Goal: Navigation & Orientation: Locate item on page

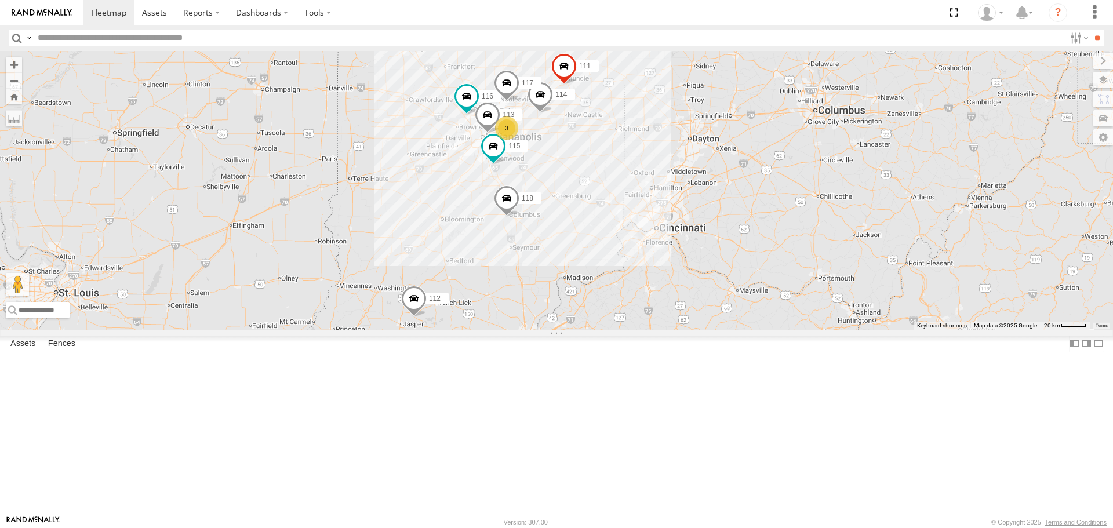
drag, startPoint x: 575, startPoint y: 201, endPoint x: 512, endPoint y: 210, distance: 63.9
click at [512, 210] on div "114 116 3 118 115 117 111 112 113" at bounding box center [556, 190] width 1113 height 278
click at [502, 157] on span at bounding box center [491, 146] width 21 height 21
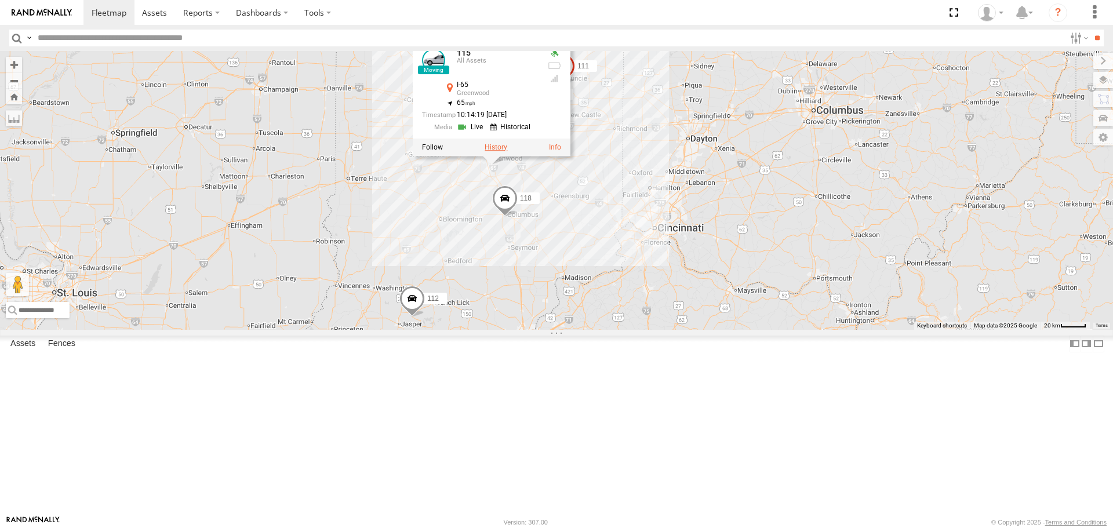
click at [507, 151] on label at bounding box center [496, 147] width 23 height 8
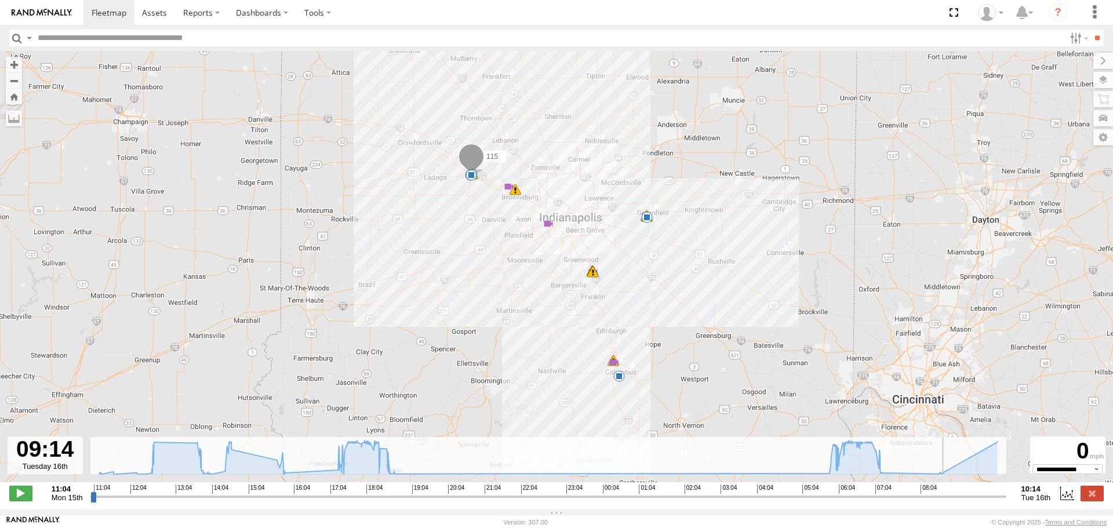
drag, startPoint x: 94, startPoint y: 506, endPoint x: 964, endPoint y: 513, distance: 869.8
click at [964, 502] on input "range" at bounding box center [548, 496] width 916 height 11
click at [1087, 500] on label at bounding box center [1092, 493] width 23 height 15
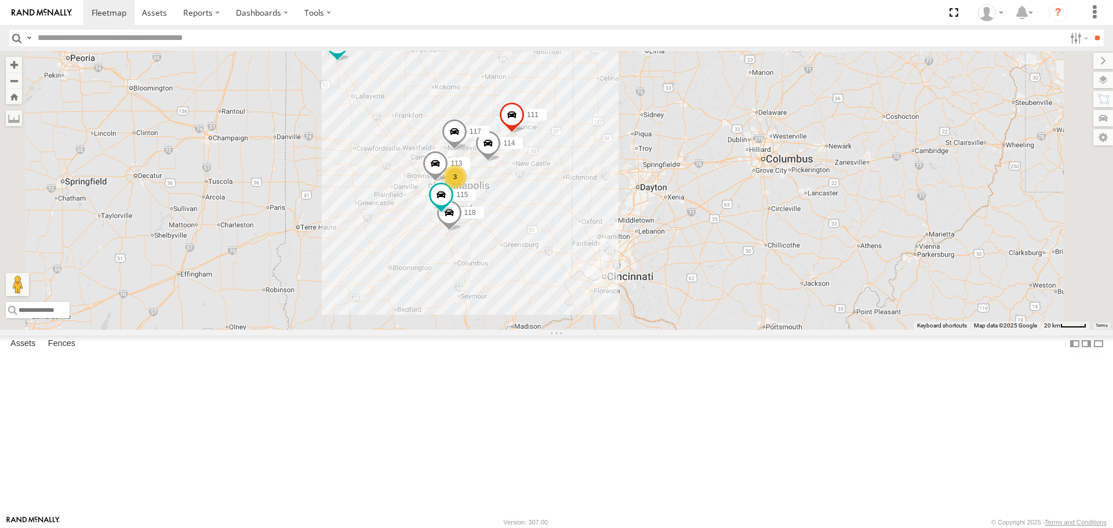
drag, startPoint x: 610, startPoint y: 303, endPoint x: 558, endPoint y: 351, distance: 71.4
click at [558, 329] on div "114 116 118 115 117 111 113 3 112" at bounding box center [556, 190] width 1113 height 278
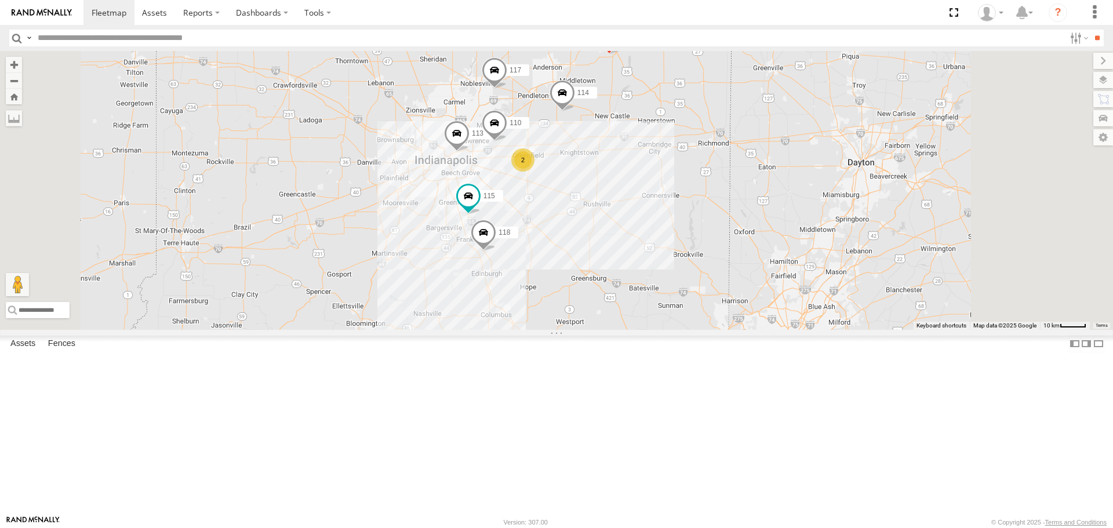
click at [496, 252] on span at bounding box center [484, 235] width 26 height 31
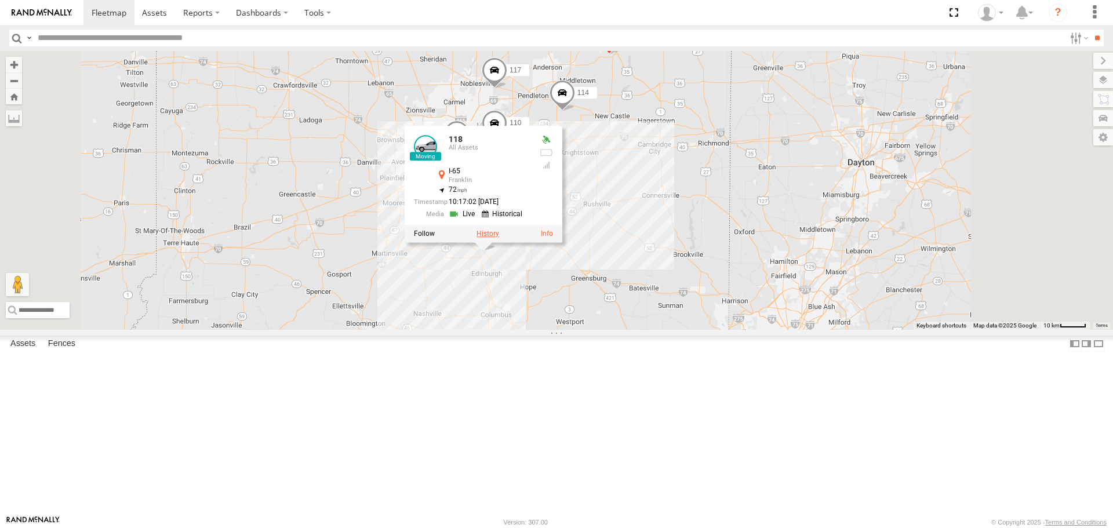
click at [499, 238] on label at bounding box center [488, 234] width 23 height 8
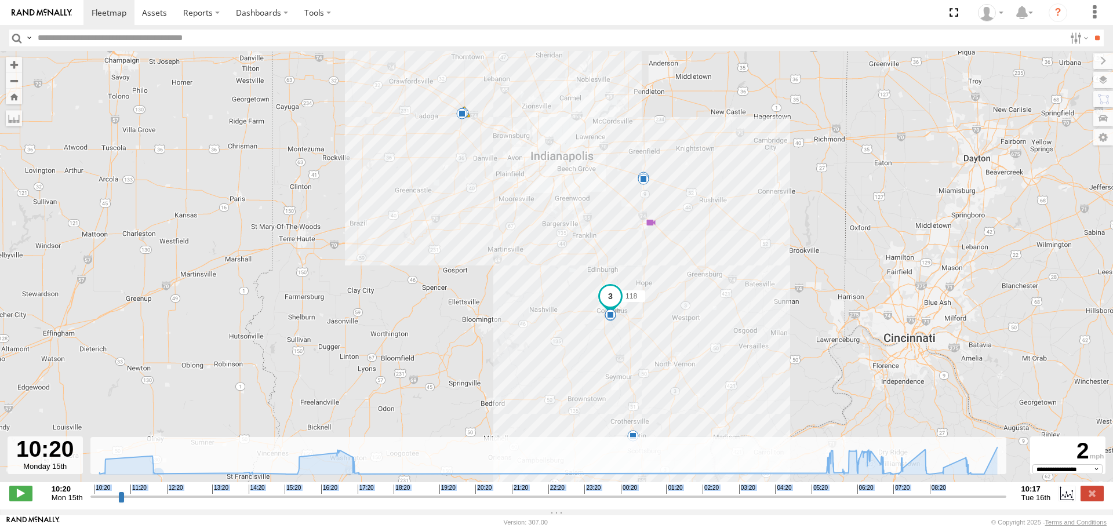
drag, startPoint x: 95, startPoint y: 509, endPoint x: 122, endPoint y: 507, distance: 27.3
click at [122, 507] on div "**********" at bounding box center [556, 494] width 1113 height 24
drag, startPoint x: 93, startPoint y: 505, endPoint x: 1004, endPoint y: 489, distance: 911.1
click at [1004, 491] on input "range" at bounding box center [548, 496] width 916 height 11
click at [1086, 499] on label at bounding box center [1092, 493] width 23 height 15
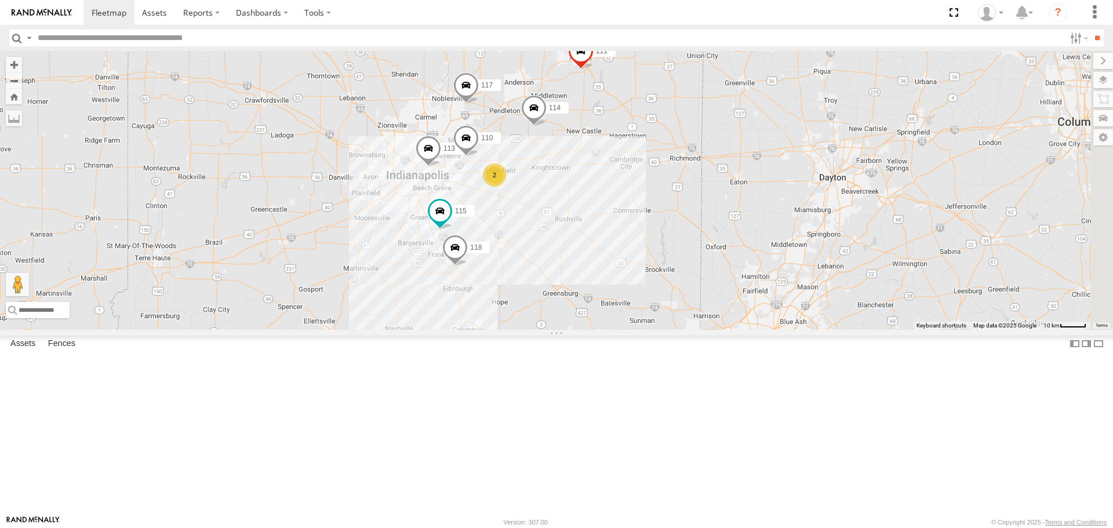
drag, startPoint x: 580, startPoint y: 250, endPoint x: 550, endPoint y: 265, distance: 33.7
click at [550, 265] on div "114 110 118 115 117 111 113 2" at bounding box center [556, 190] width 1113 height 278
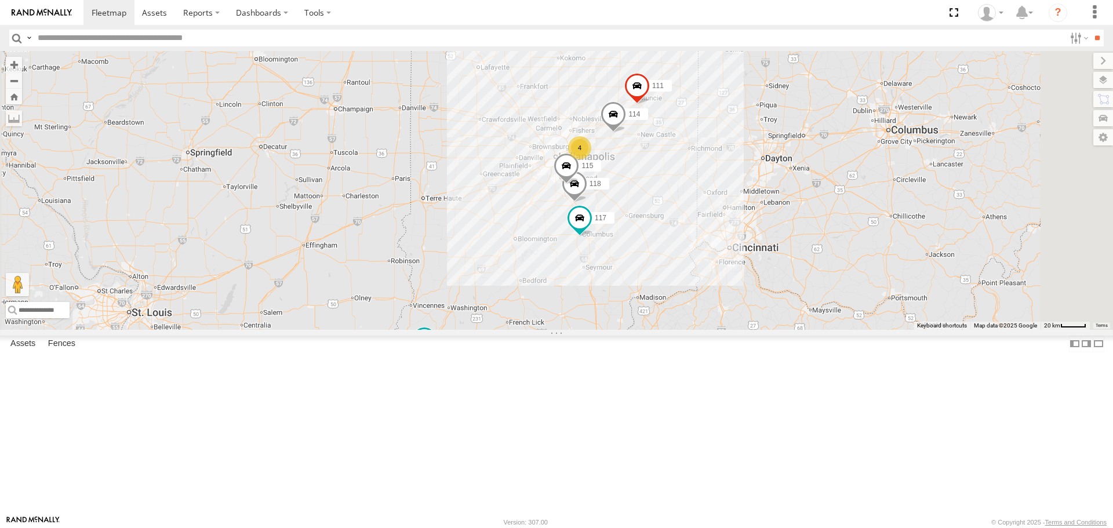
drag, startPoint x: 618, startPoint y: 256, endPoint x: 595, endPoint y: 260, distance: 23.1
click at [595, 260] on div "114 116 4 118 115 117 111 112" at bounding box center [556, 190] width 1113 height 278
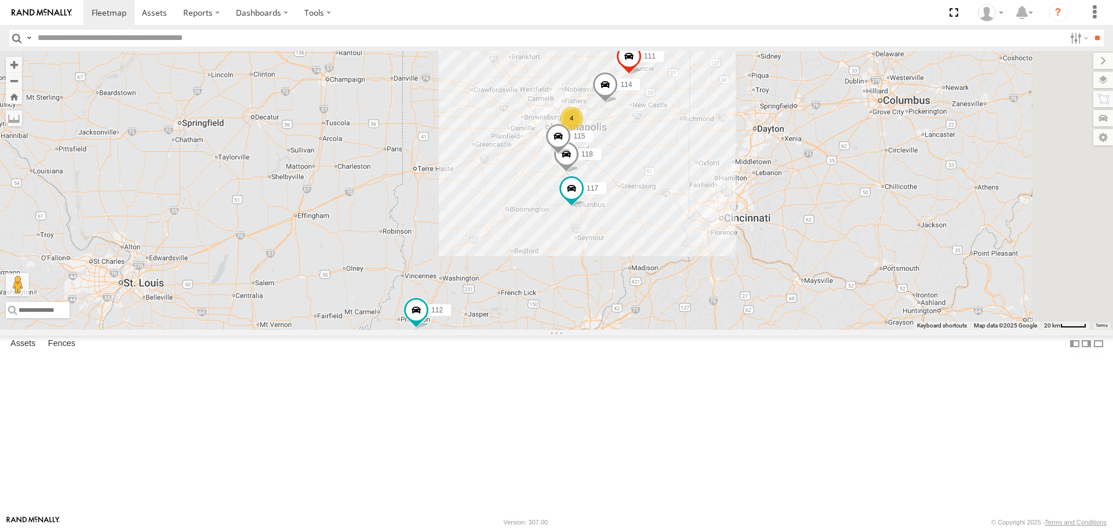
drag, startPoint x: 582, startPoint y: 371, endPoint x: 572, endPoint y: 355, distance: 18.2
click at [572, 329] on div "114 116 4 118 115 117 111 112" at bounding box center [556, 190] width 1113 height 278
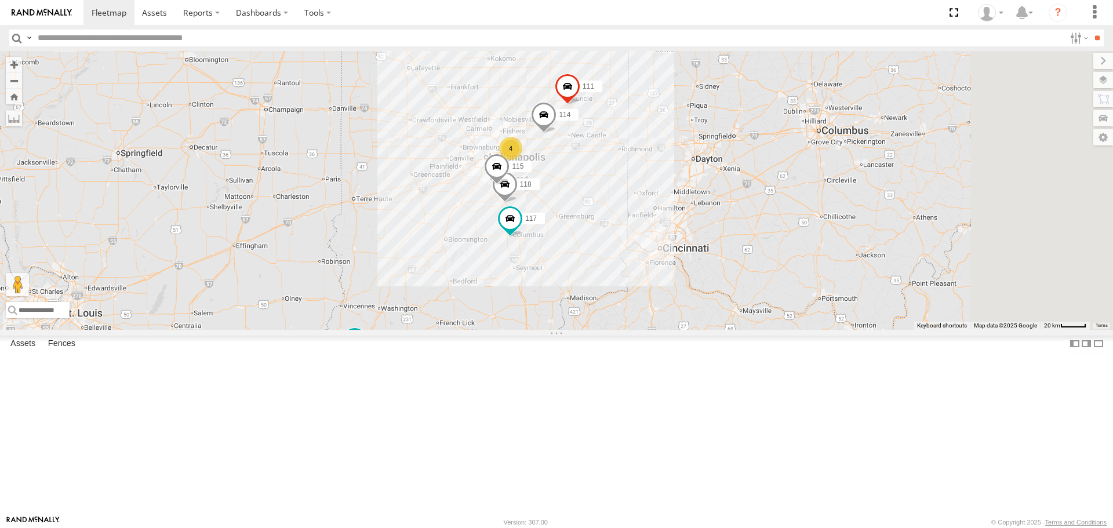
drag, startPoint x: 683, startPoint y: 265, endPoint x: 629, endPoint y: 299, distance: 64.4
click at [629, 299] on div "114 116 4 118 115 117 111 112" at bounding box center [556, 190] width 1113 height 278
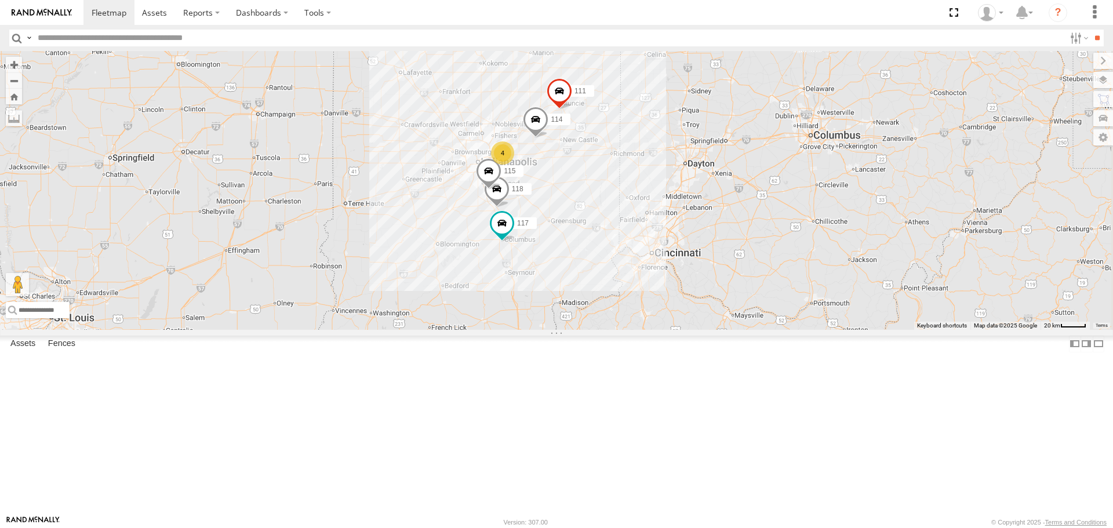
drag, startPoint x: 608, startPoint y: 318, endPoint x: 598, endPoint y: 323, distance: 11.2
click at [598, 323] on div "114 116 4 118 115 117 111 112" at bounding box center [556, 190] width 1113 height 278
click at [510, 209] on span at bounding box center [497, 192] width 26 height 31
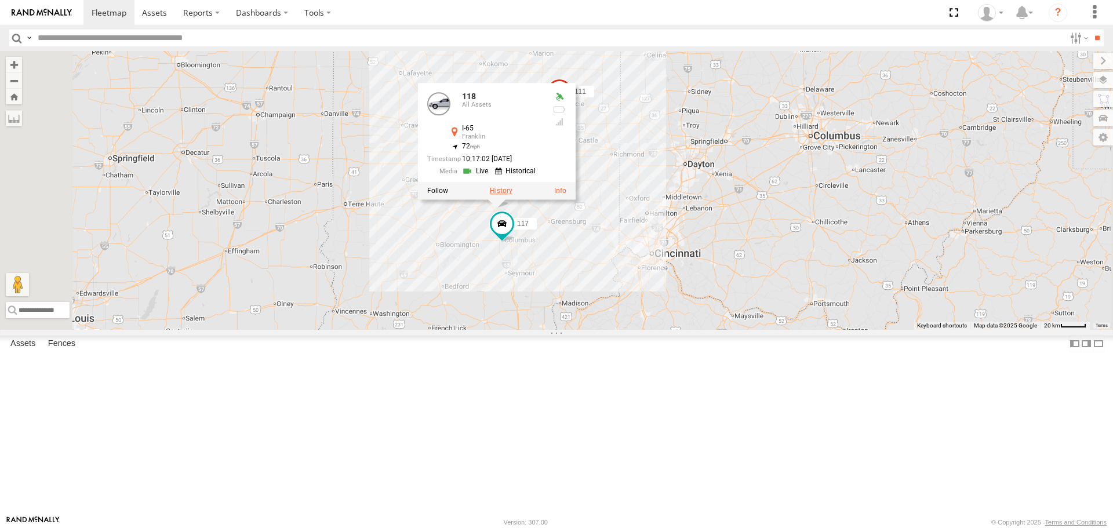
click at [513, 195] on label at bounding box center [501, 191] width 23 height 8
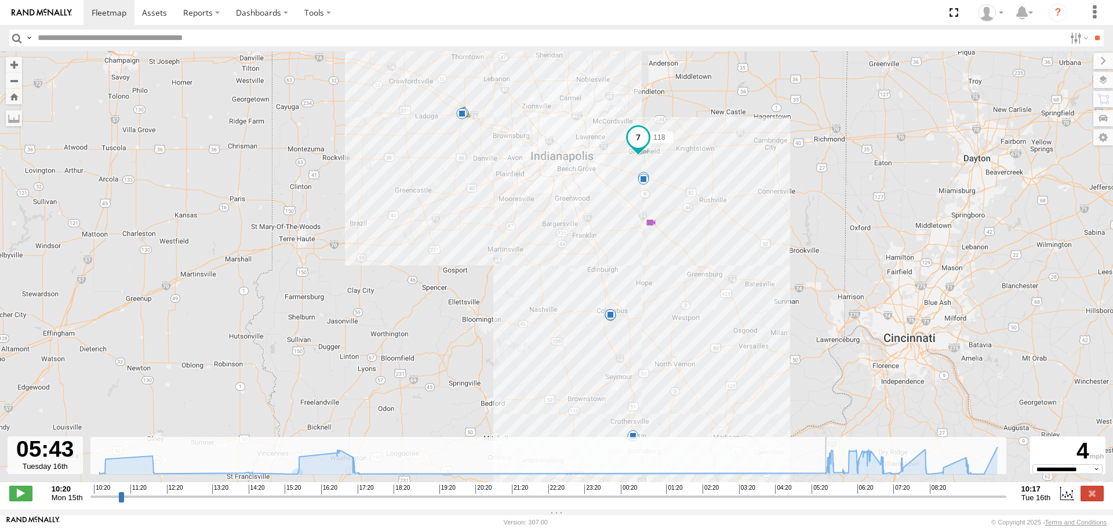
drag, startPoint x: 94, startPoint y: 508, endPoint x: 829, endPoint y: 488, distance: 735.5
type input "**********"
click at [829, 491] on input "range" at bounding box center [548, 496] width 916 height 11
click at [1096, 501] on label at bounding box center [1092, 493] width 23 height 15
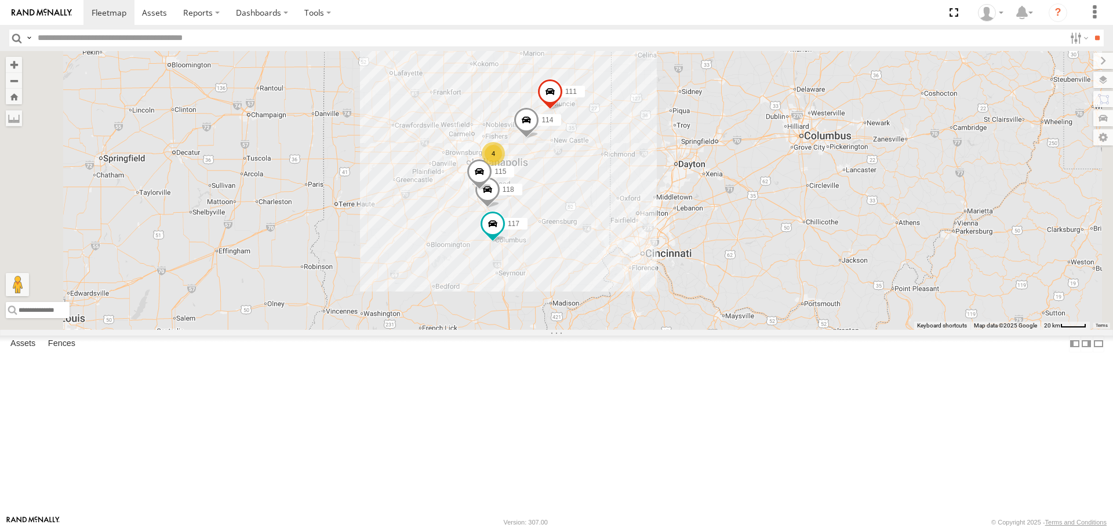
drag, startPoint x: 561, startPoint y: 255, endPoint x: 546, endPoint y: 255, distance: 14.5
click at [546, 255] on div "114 118 115 117 111 116 4 112" at bounding box center [556, 190] width 1113 height 278
drag, startPoint x: 687, startPoint y: 343, endPoint x: 681, endPoint y: 340, distance: 6.8
click at [681, 329] on div "114 118 115 117 111 116 4 112" at bounding box center [556, 190] width 1113 height 278
